Goal: Information Seeking & Learning: Learn about a topic

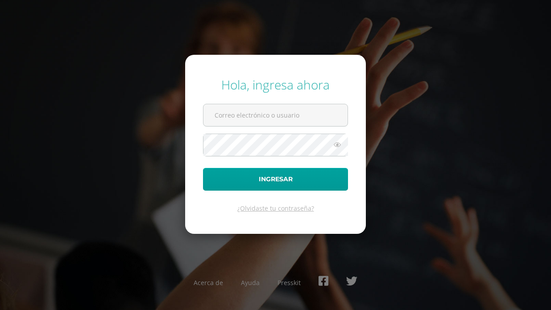
type input "[EMAIL_ADDRESS][DOMAIN_NAME]"
drag, startPoint x: 0, startPoint y: 0, endPoint x: 288, endPoint y: 115, distance: 309.6
click at [288, 115] on input "2019216@colegiobelga.edu.gt" at bounding box center [275, 115] width 144 height 22
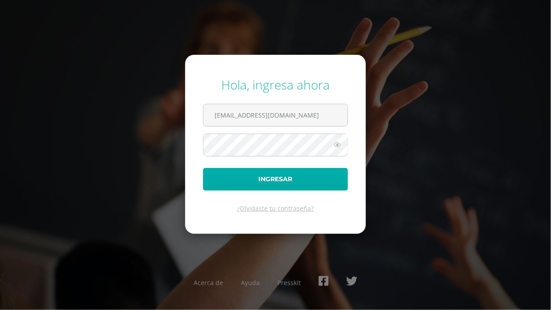
drag, startPoint x: 425, startPoint y: 162, endPoint x: 319, endPoint y: 189, distance: 109.0
click at [319, 189] on div "Hola, ingresa ahora 2019216@colegiobelga.edu.gt Ingresar ¿Olvidaste tu contrase…" at bounding box center [275, 155] width 551 height 172
click at [319, 189] on button "Ingresar" at bounding box center [275, 179] width 145 height 23
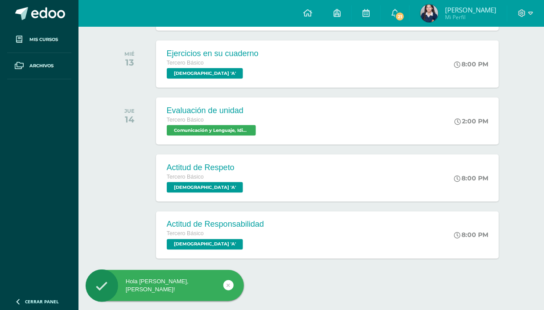
scroll to position [253, 0]
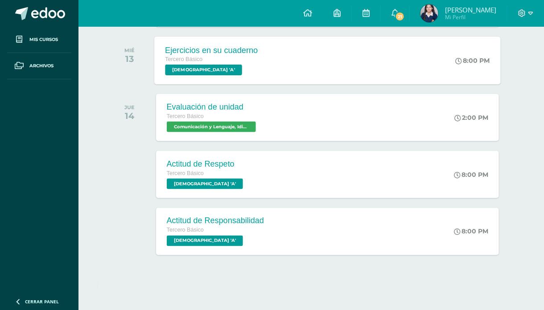
click at [410, 55] on div "Ejercicios en su cuaderno Tercero Básico Evangelización 'A' 8:00 PM Ejercicios …" at bounding box center [327, 61] width 347 height 48
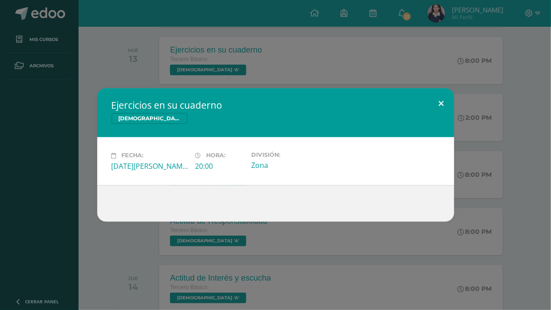
click at [444, 103] on button at bounding box center [441, 103] width 25 height 30
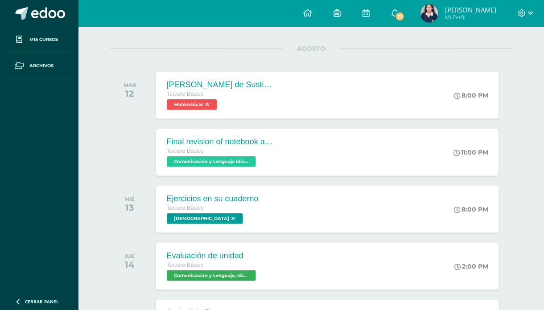
scroll to position [107, 0]
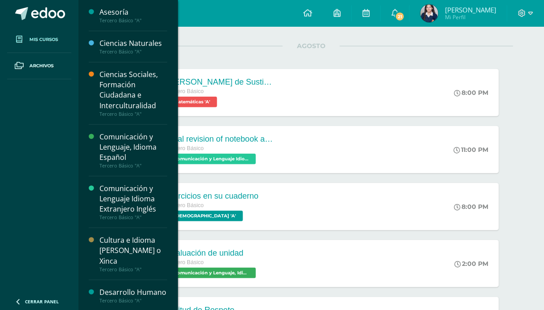
click at [62, 36] on link "Mis cursos" at bounding box center [39, 40] width 64 height 26
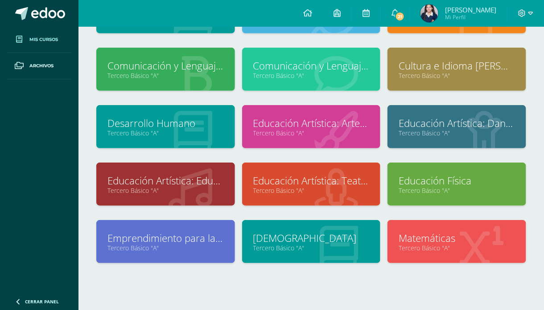
scroll to position [116, 0]
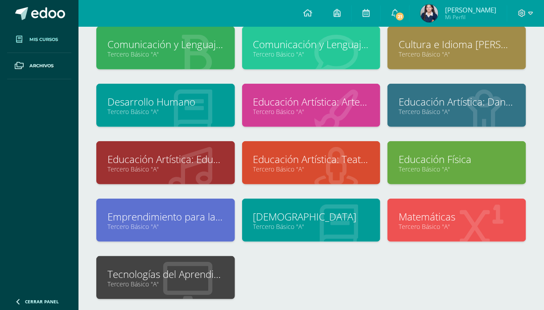
click at [195, 276] on link "Tecnologías del Aprendizaje y la Comunicación" at bounding box center [165, 275] width 116 height 14
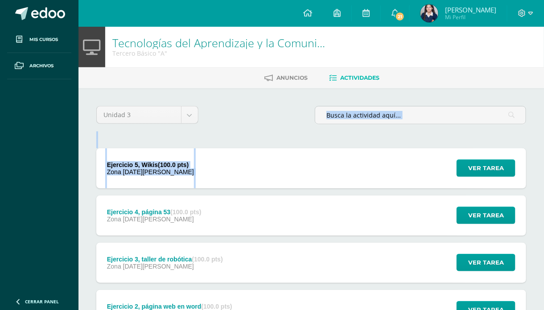
drag, startPoint x: 539, startPoint y: 118, endPoint x: 550, endPoint y: 156, distance: 39.4
click at [544, 156] on html "Mis cursos Archivos Cerrar panel Asesoría Tercero Básico "A" Ciencias Naturales…" at bounding box center [272, 218] width 544 height 437
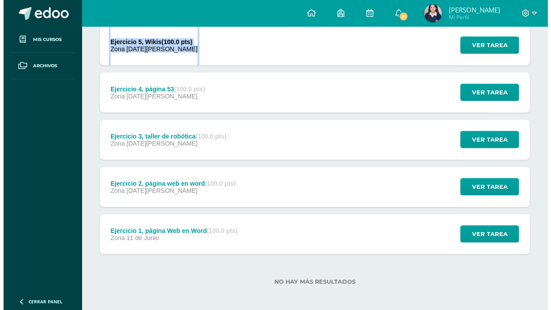
scroll to position [125, 0]
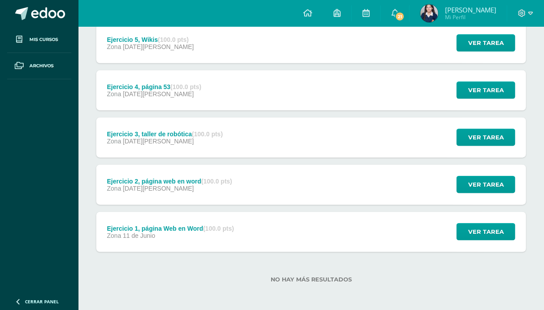
click at [219, 223] on div "Ejercicio 1, página Web en Word (100.0 pts) Zona [DATE][PERSON_NAME]" at bounding box center [170, 232] width 149 height 40
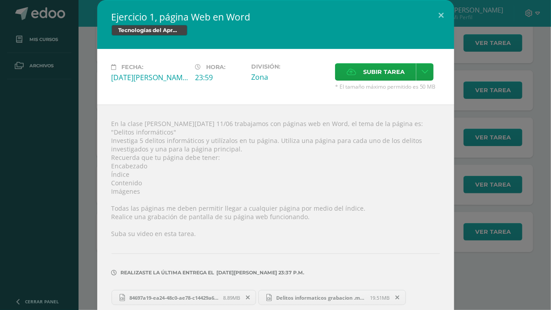
scroll to position [36, 0]
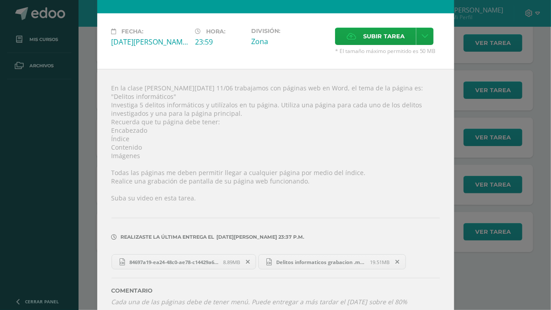
click at [459, 303] on div "Ejercicio 1, página Web en Word Tecnologías del Aprendizaje y la Comunicación F…" at bounding box center [276, 142] width 544 height 357
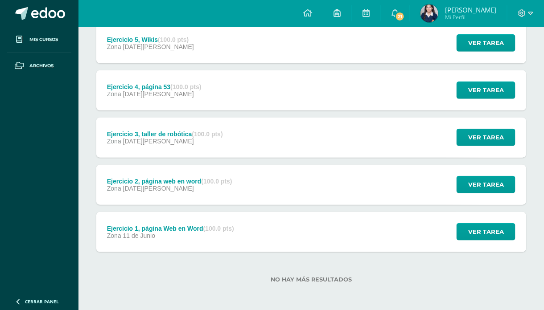
click at [219, 174] on div "Ejercicio 2, página web en word (100.0 pts) Zona [DATE][PERSON_NAME]" at bounding box center [169, 185] width 147 height 40
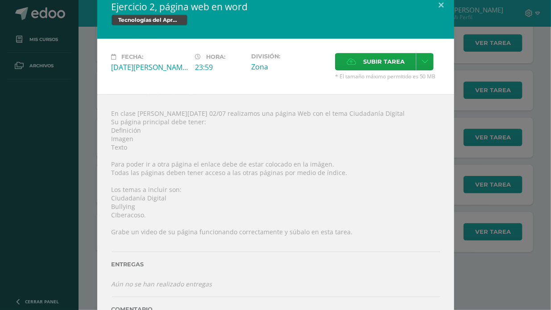
scroll to position [0, 0]
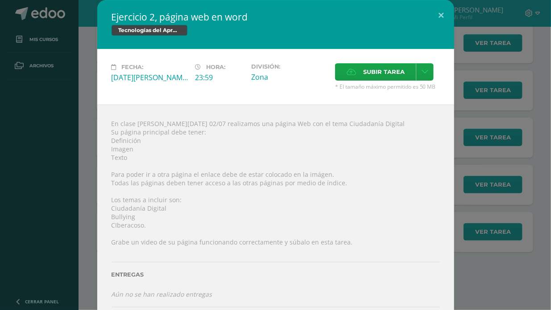
click at [518, 108] on div "Ejercicio 2, página web en word Tecnologías del Aprendizaje y la Comunicación F…" at bounding box center [276, 175] width 544 height 350
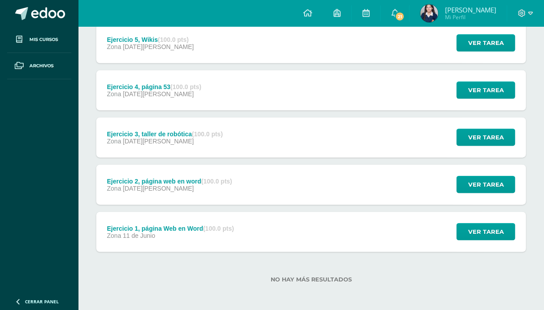
click at [357, 177] on div "Ejercicio 2, página web en word (100.0 pts) Zona [DATE][PERSON_NAME] Ver tarea …" at bounding box center [311, 185] width 430 height 40
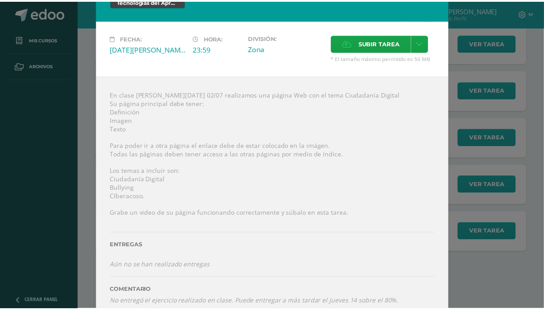
scroll to position [38, 0]
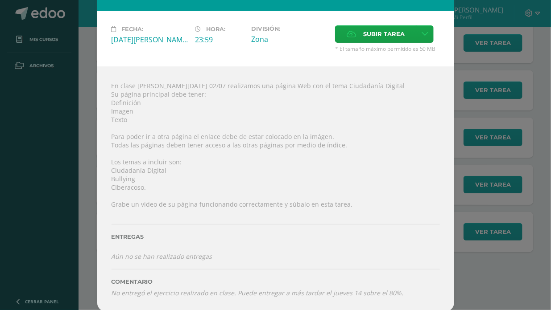
click at [528, 169] on div "Ejercicio 2, página web en word Tecnologías del Aprendizaje y la Comunicación F…" at bounding box center [276, 137] width 544 height 350
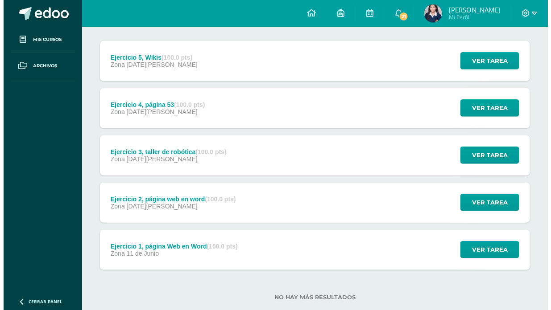
scroll to position [106, 0]
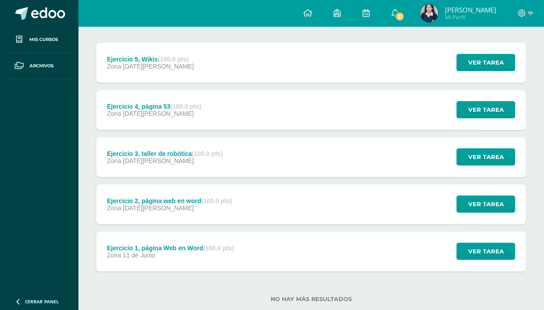
click at [313, 159] on div "Ejercicio 3, taller de robótica (100.0 pts) Zona [DATE][PERSON_NAME] Ver tarea …" at bounding box center [311, 157] width 430 height 40
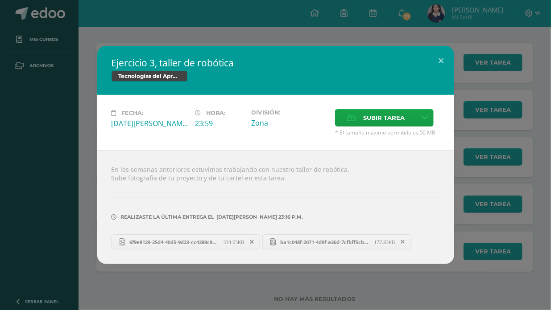
click at [239, 268] on div "Ejercicio 3, taller de robótica Tecnologías del Aprendizaje y la Comunicación F…" at bounding box center [275, 155] width 551 height 310
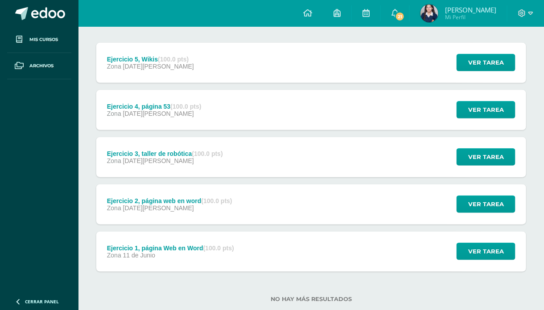
click at [231, 257] on div "Zona [DATE][PERSON_NAME]" at bounding box center [170, 255] width 127 height 7
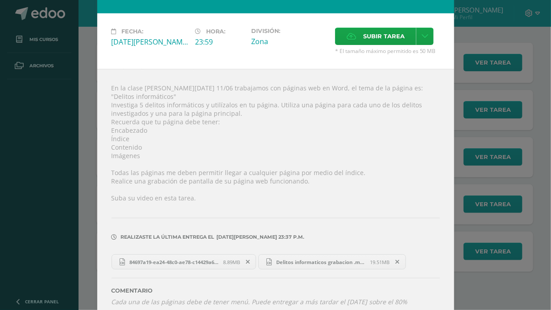
scroll to position [0, 0]
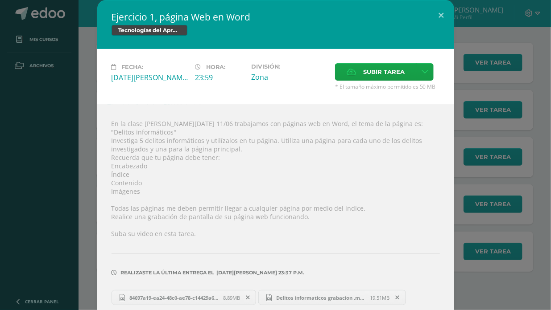
click at [501, 85] on div "Ejercicio 1, página Web en Word Tecnologías del Aprendizaje y la Comunicación F…" at bounding box center [276, 178] width 544 height 357
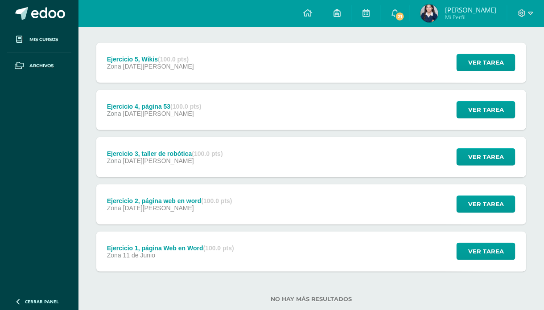
click at [411, 158] on div "Ejercicio 3, taller de robótica (100.0 pts) Zona [DATE][PERSON_NAME] Ver tarea …" at bounding box center [311, 157] width 430 height 40
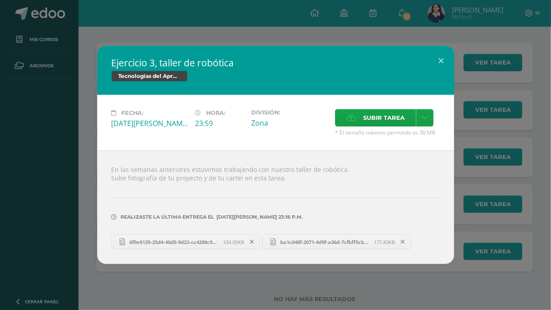
click at [483, 165] on div "Ejercicio 3, taller de robótica Tecnologías del Aprendizaje y la Comunicación F…" at bounding box center [276, 155] width 544 height 219
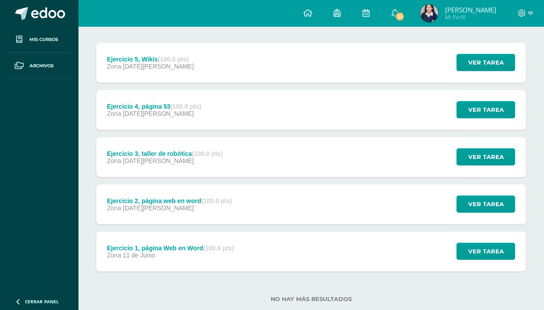
click at [399, 103] on div "Ejercicio 4, página 53 (100.0 pts) Zona [DATE][PERSON_NAME] Ver tarea Ejercicio…" at bounding box center [311, 110] width 430 height 40
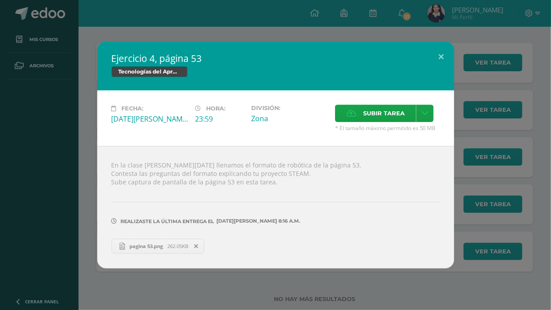
click at [405, 27] on div "Ejercicio 4, página 53 Tecnologías del Aprendizaje y la Comunicación Fecha: [DA…" at bounding box center [275, 155] width 551 height 310
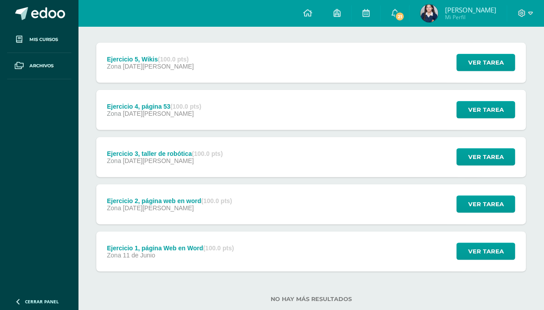
click at [349, 74] on div "Ejercicio 5, Wikis (100.0 pts) Zona [DATE][PERSON_NAME] Ver tarea Ejercicio 5, …" at bounding box center [311, 63] width 430 height 40
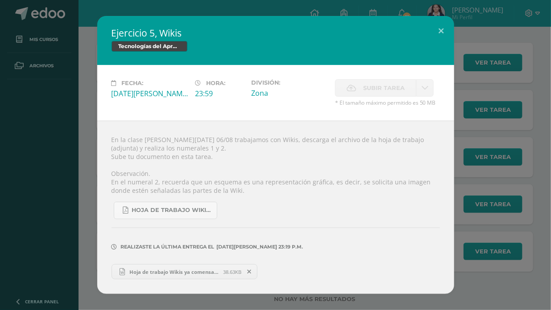
click at [475, 137] on div "Ejercicio 5, Wikis Tecnologías del Aprendizaje y la Comunicación Fecha: [DATE][…" at bounding box center [276, 155] width 544 height 278
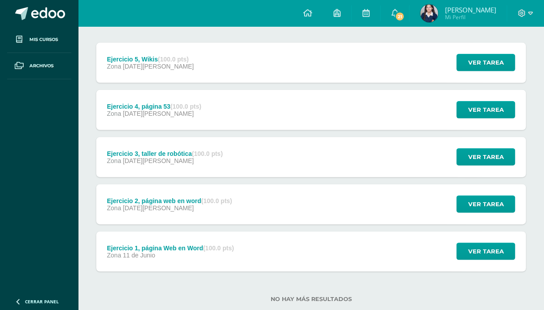
click at [234, 205] on div "Ejercicio 2, página web en word (100.0 pts) Zona [DATE][PERSON_NAME]" at bounding box center [169, 205] width 147 height 40
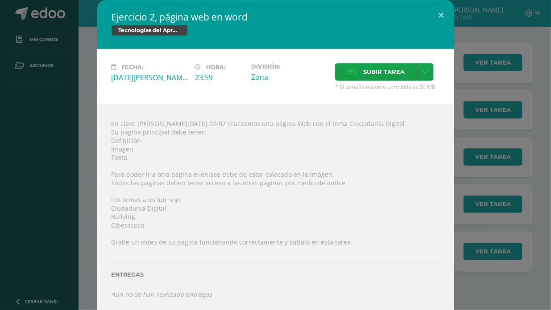
click at [515, 180] on div "Ejercicio 2, página web en word Tecnologías del Aprendizaje y la Comunicación F…" at bounding box center [276, 175] width 544 height 350
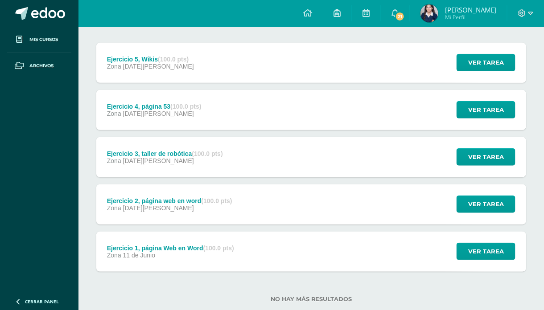
click at [394, 260] on div "Ejercicio 1, página Web en Word (100.0 pts) Zona [DATE][PERSON_NAME] Ver tarea …" at bounding box center [311, 252] width 430 height 40
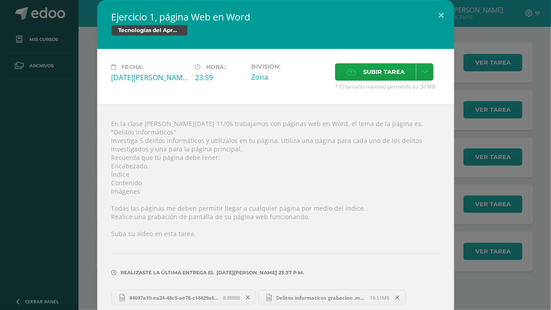
click at [522, 168] on div "Ejercicio 1, página Web en Word Tecnologías del Aprendizaje y la Comunicación F…" at bounding box center [276, 178] width 544 height 357
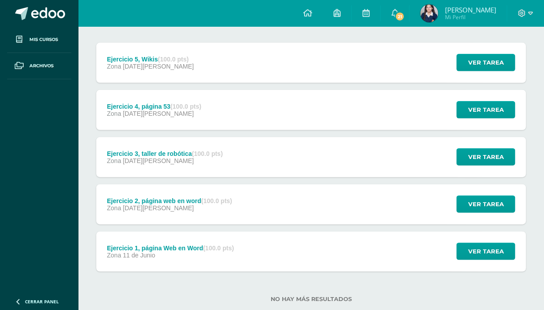
click at [386, 220] on div "Ejercicio 2, página web en word (100.0 pts) Zona [DATE][PERSON_NAME] Ver tarea …" at bounding box center [311, 205] width 430 height 40
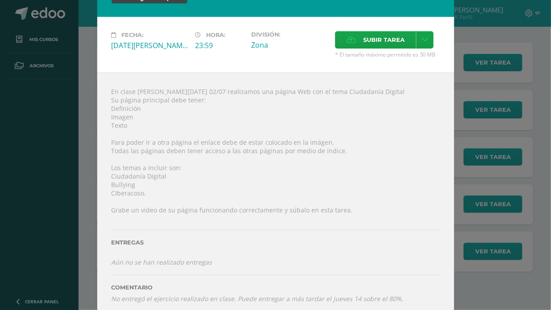
scroll to position [38, 0]
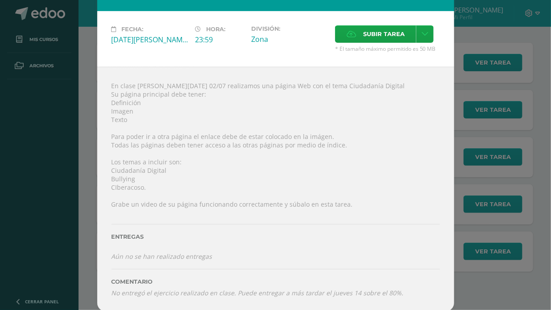
click at [480, 166] on div "Ejercicio 2, página web en word Tecnologías del Aprendizaje y la Comunicación F…" at bounding box center [276, 137] width 544 height 350
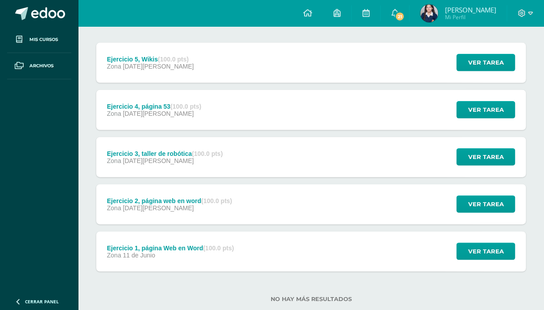
click at [345, 252] on div "Ejercicio 1, página Web en Word (100.0 pts) Zona [DATE][PERSON_NAME] Ver tarea …" at bounding box center [311, 252] width 430 height 40
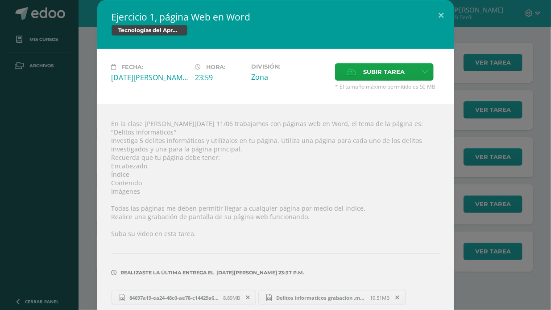
scroll to position [36, 0]
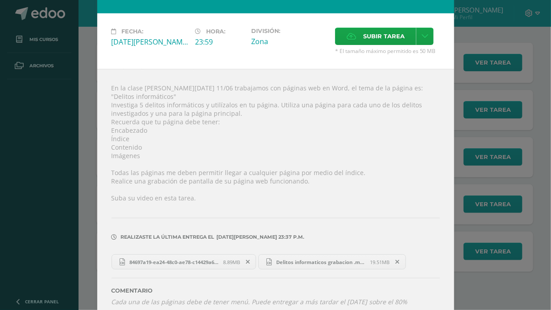
click at [510, 189] on div "Ejercicio 1, página Web en Word Tecnologías del Aprendizaje y la Comunicación F…" at bounding box center [276, 142] width 544 height 357
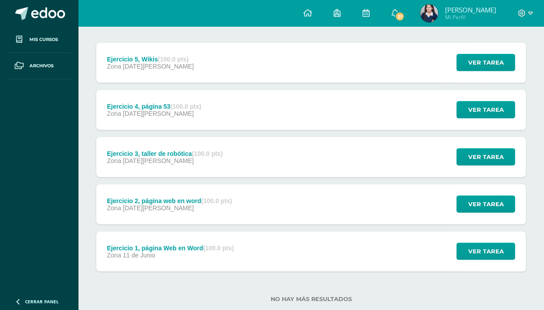
click at [197, 210] on div "Zona [DATE][PERSON_NAME]" at bounding box center [169, 208] width 125 height 7
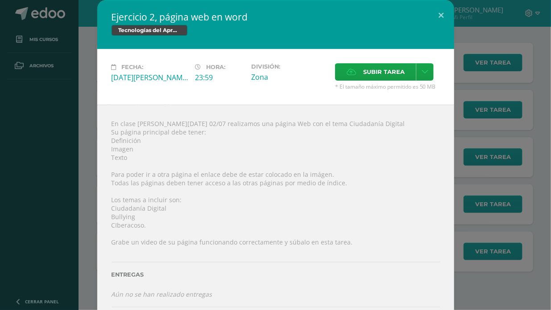
click at [500, 208] on div "Ejercicio 2, página web en word Tecnologías del Aprendizaje y la Comunicación F…" at bounding box center [276, 175] width 544 height 350
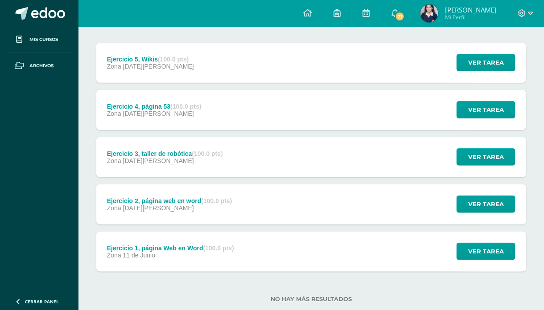
click at [236, 209] on div "Ejercicio 2, página web en word (100.0 pts) Zona [DATE][PERSON_NAME]" at bounding box center [169, 205] width 147 height 40
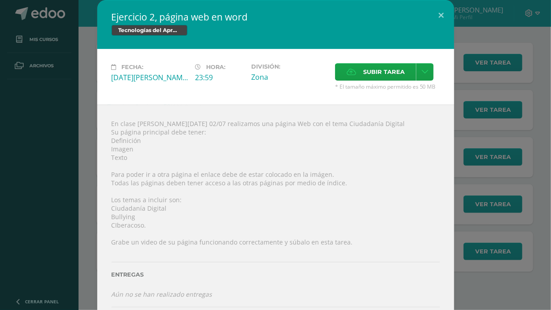
click at [470, 285] on div "Ejercicio 2, página web en word Tecnologías del Aprendizaje y la Comunicación F…" at bounding box center [276, 175] width 544 height 350
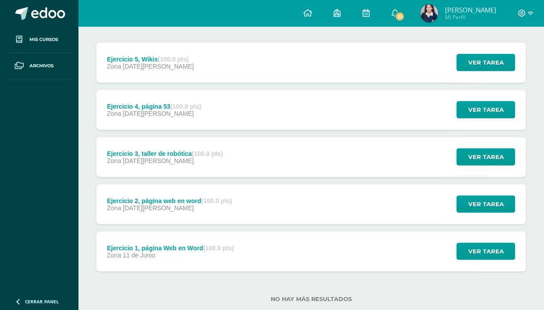
click at [240, 200] on div "Ejercicio 2, página web en word (100.0 pts) Zona [DATE][PERSON_NAME]" at bounding box center [169, 205] width 147 height 40
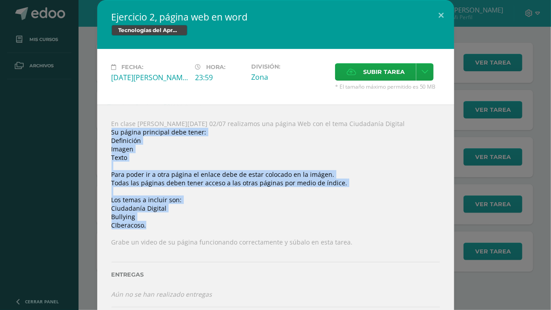
drag, startPoint x: 107, startPoint y: 134, endPoint x: 152, endPoint y: 223, distance: 99.9
click at [152, 223] on div "En clase [PERSON_NAME][DATE] 02/07 realizamos una página Web con el tema Ciudad…" at bounding box center [275, 227] width 357 height 245
copy div "Su página principal debe tener: Definición Imagen Texto Para poder ir a otra pá…"
